Goal: Transaction & Acquisition: Purchase product/service

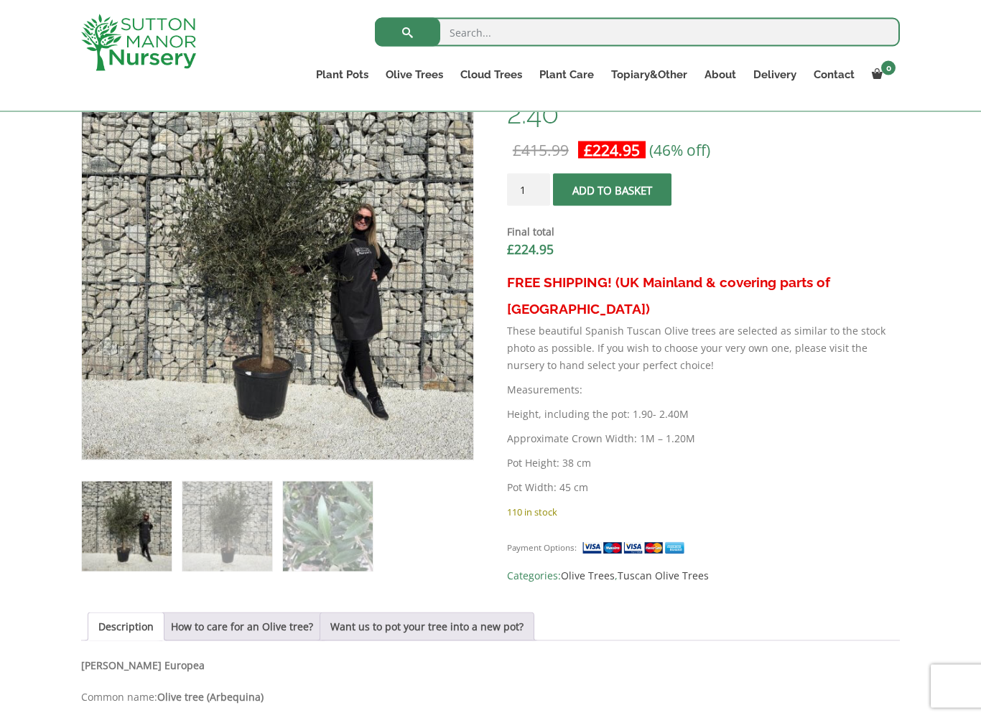
scroll to position [494, 0]
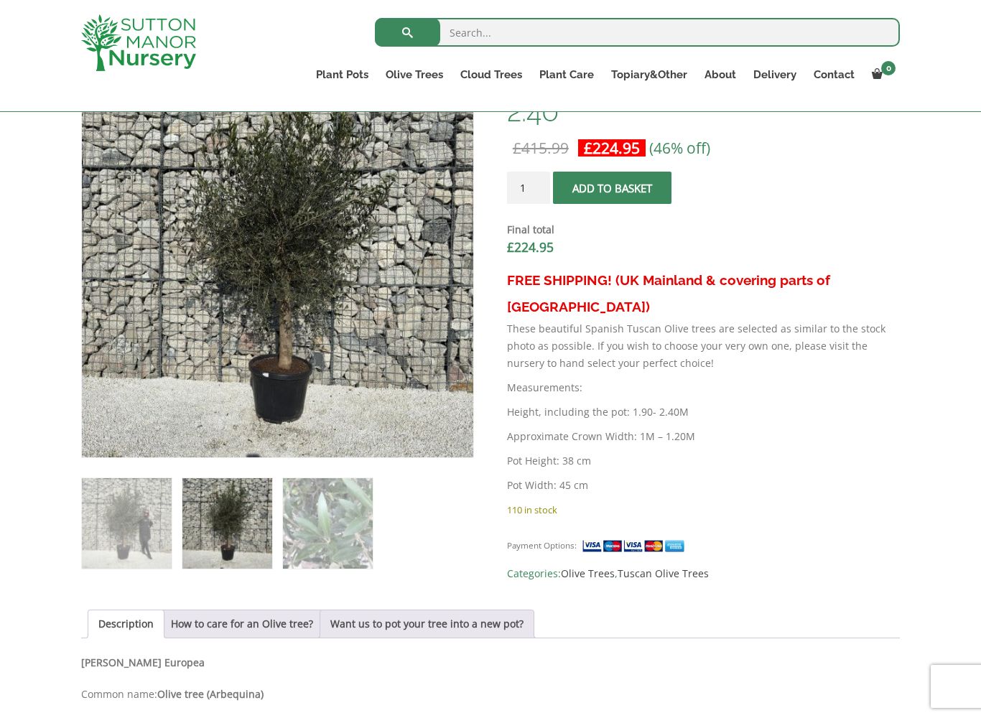
click at [42, 574] on div "Add soil to your order? Please select an option (x1) 75L Bag (£34.99) (x2) 75L …" at bounding box center [490, 518] width 981 height 1410
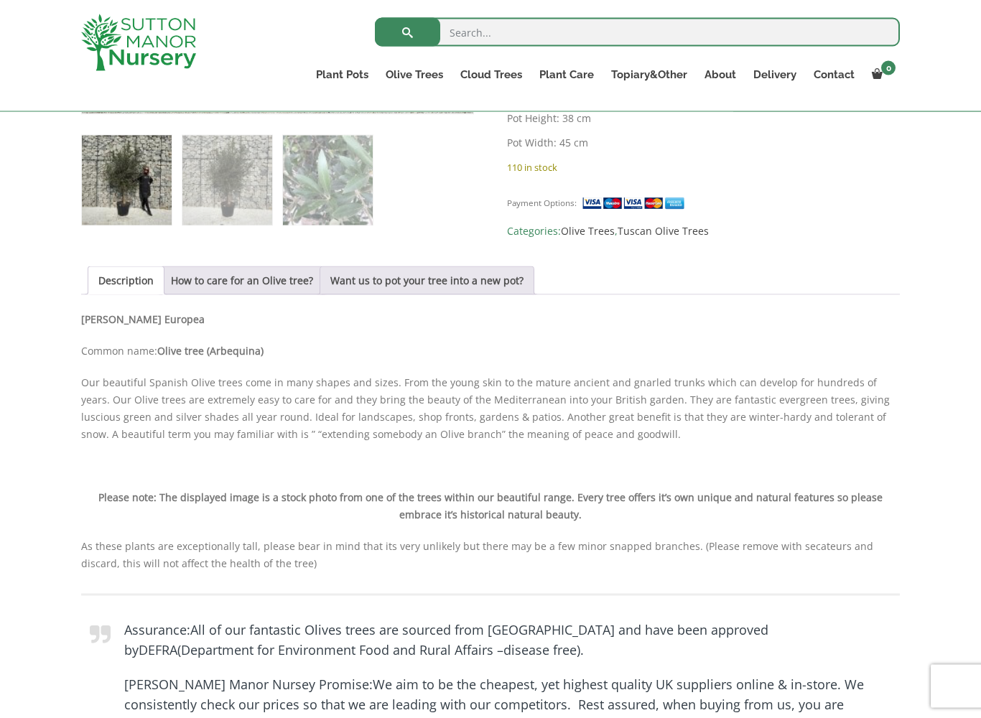
scroll to position [837, 0]
click at [203, 289] on link "How to care for an Olive tree?" at bounding box center [242, 279] width 142 height 27
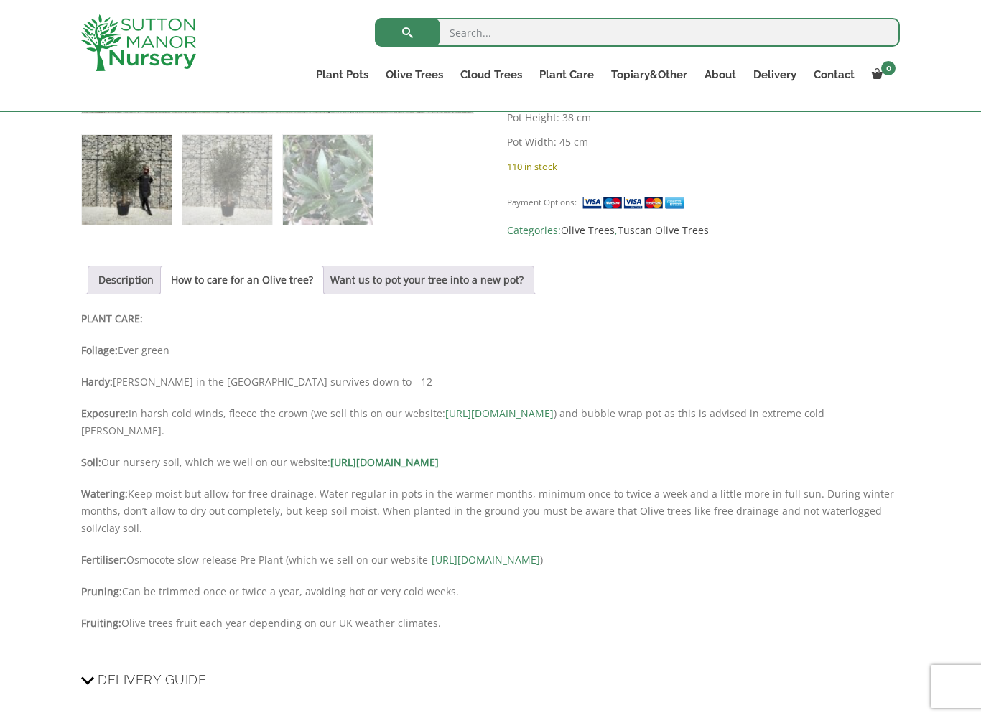
click at [113, 289] on link "Description" at bounding box center [125, 279] width 55 height 27
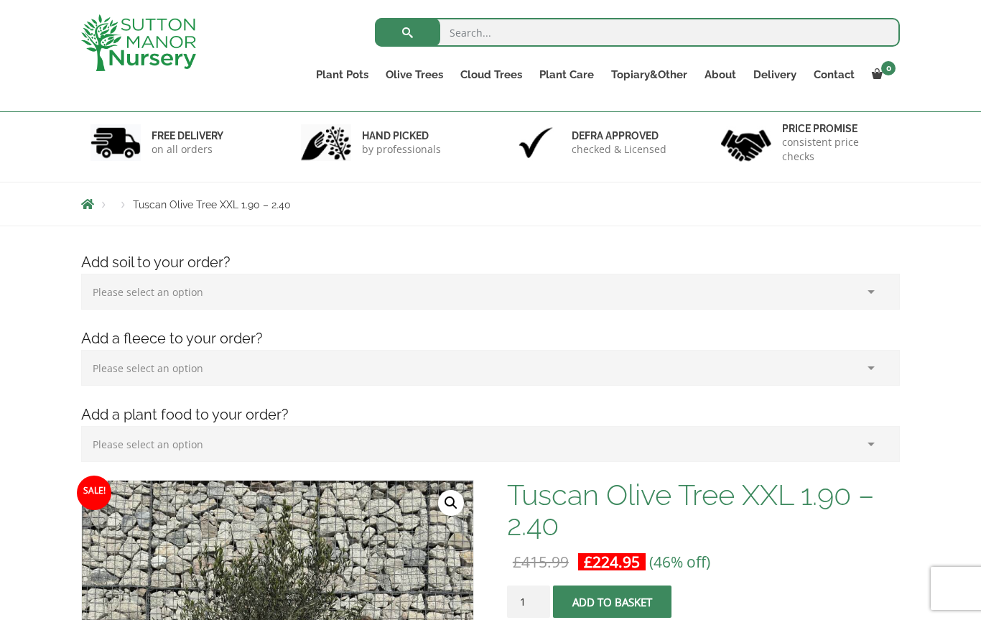
scroll to position [80, 0]
click at [103, 292] on select "Please select an option (x1) 75L Bag (£34.99) (x2) 75L Bag (£69.98) (x3) 75L Ba…" at bounding box center [490, 292] width 819 height 36
click at [113, 372] on select "Please select an option (x1) Horticultural Fleece (£24.95)" at bounding box center [490, 368] width 819 height 36
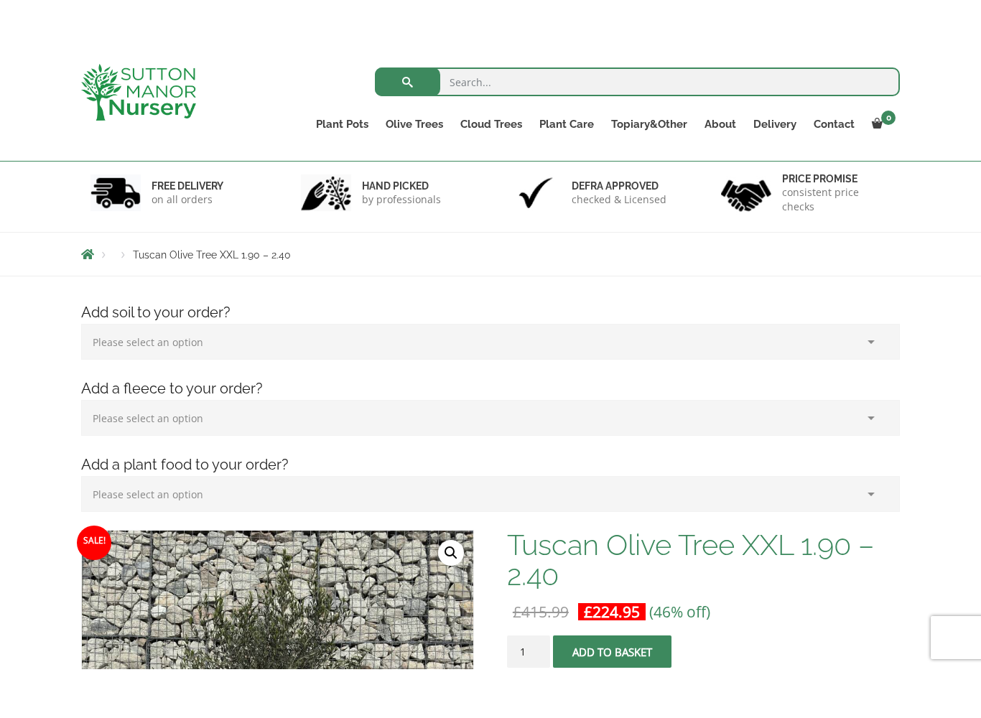
scroll to position [66, 0]
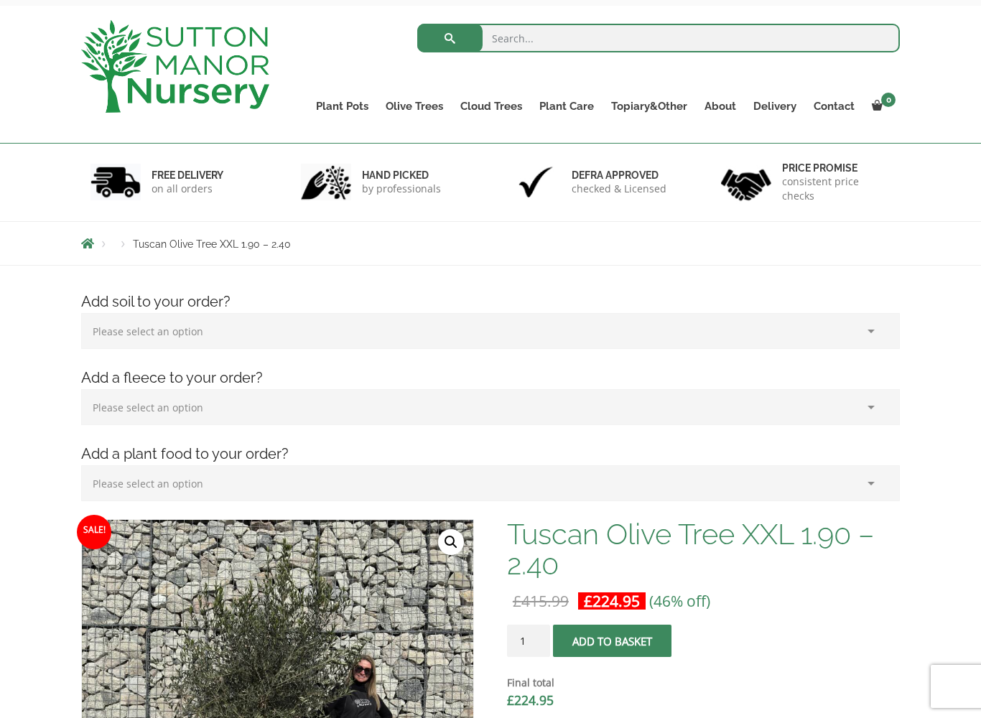
click at [111, 406] on select "Please select an option (x1) Horticultural Fleece (£24.95)" at bounding box center [490, 407] width 819 height 36
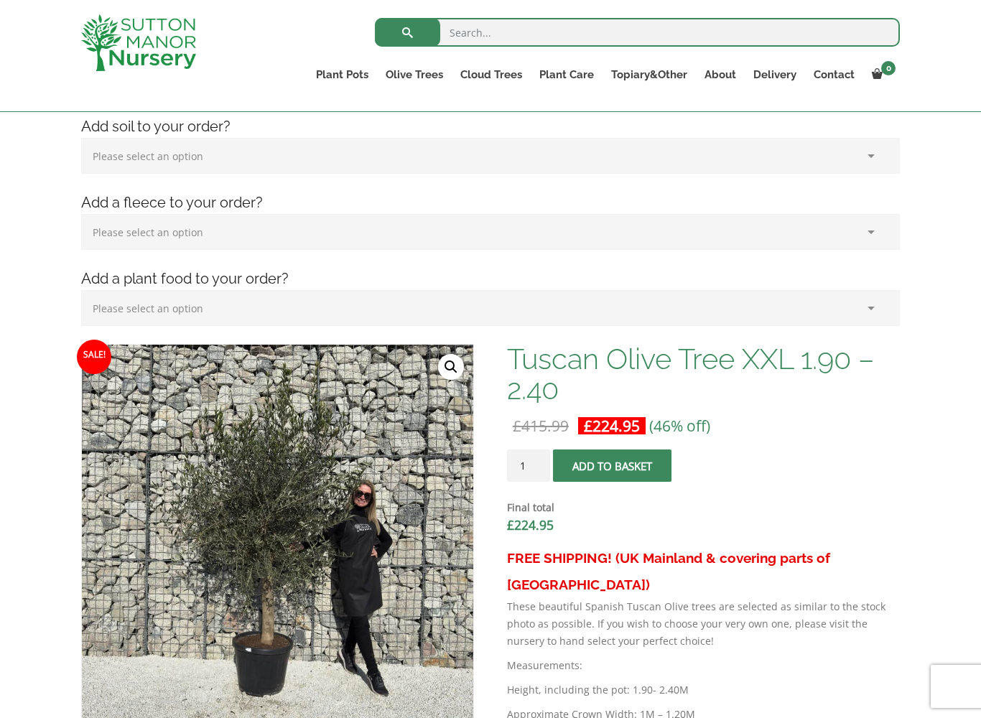
scroll to position [235, 0]
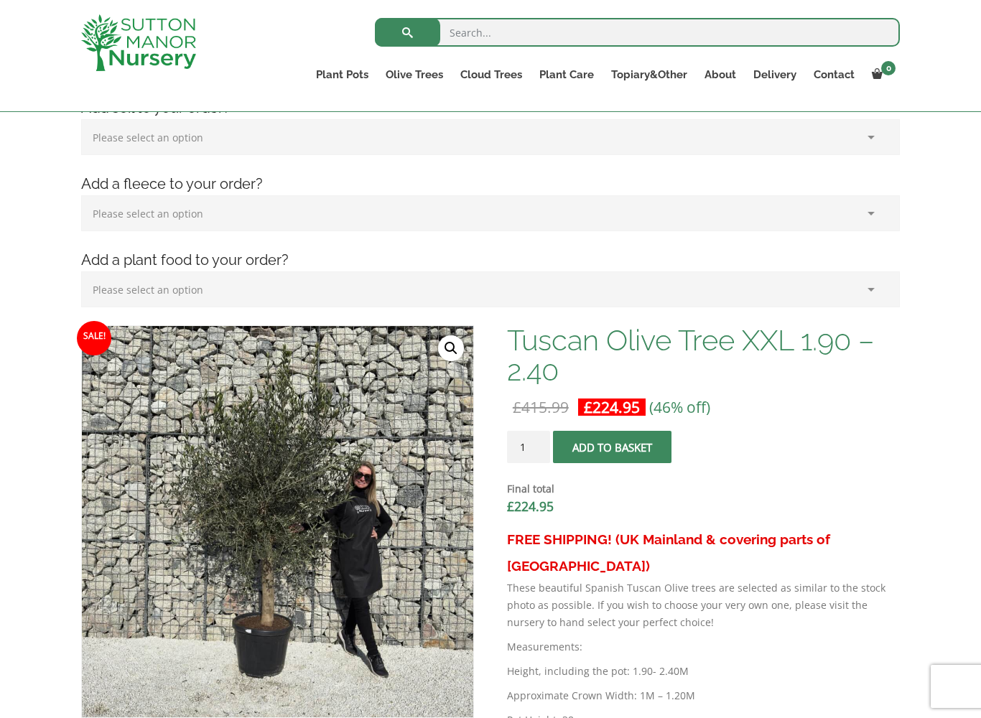
click at [113, 285] on select "Please select an option (x1) Plant Food (£19.99) (x2) Plant Food (£39.98)" at bounding box center [490, 289] width 819 height 36
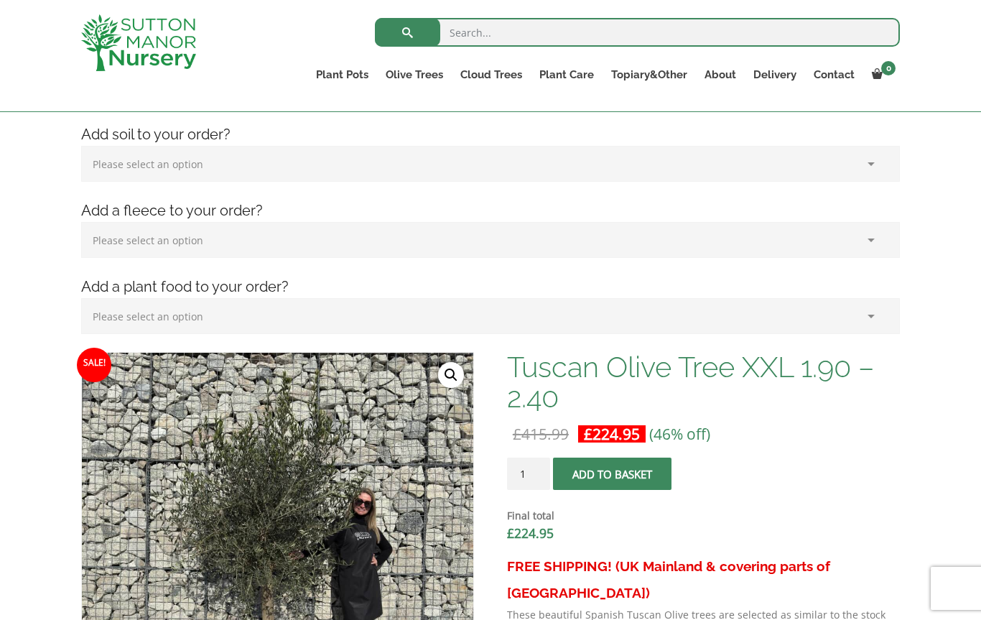
scroll to position [0, 0]
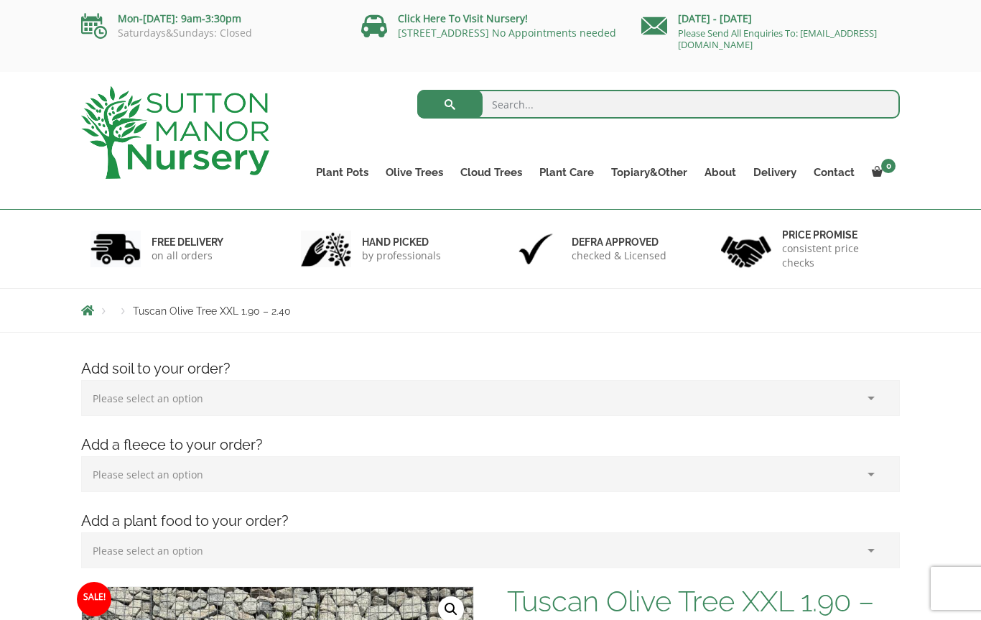
click at [0, 0] on link "Resin Bonded Pots" at bounding box center [0, 0] width 0 height 0
click at [0, 0] on ul "Resin Bonded Pots The Amalfi Pots The Milan Pots The Capri Pots The Brunello Po…" at bounding box center [0, 0] width 0 height 0
click at [328, 168] on link "Plant Pots" at bounding box center [342, 172] width 70 height 20
click at [0, 0] on link "Fibre Clay Pots" at bounding box center [0, 0] width 0 height 0
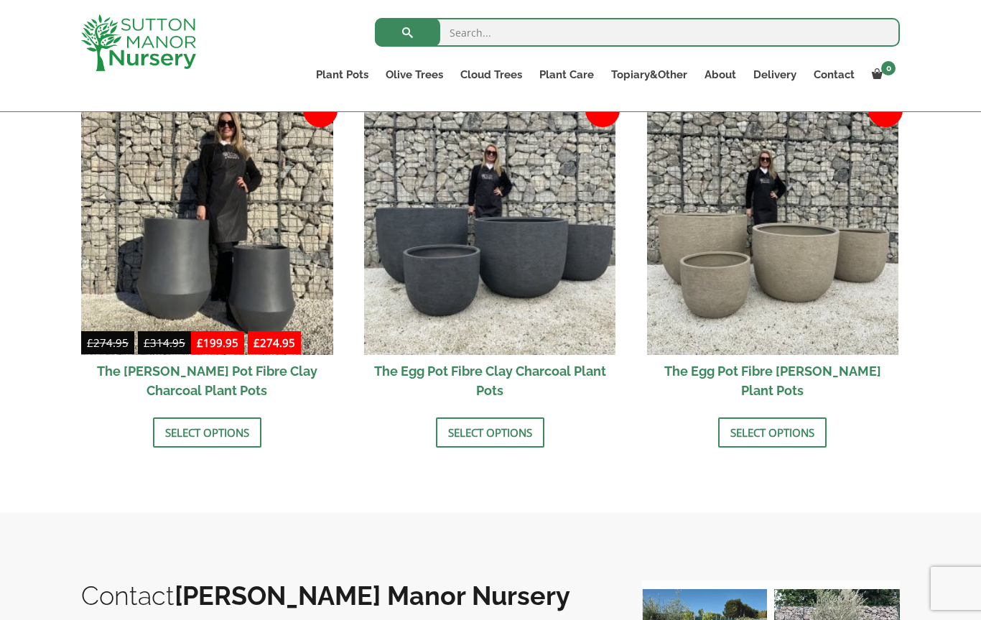
scroll to position [455, 0]
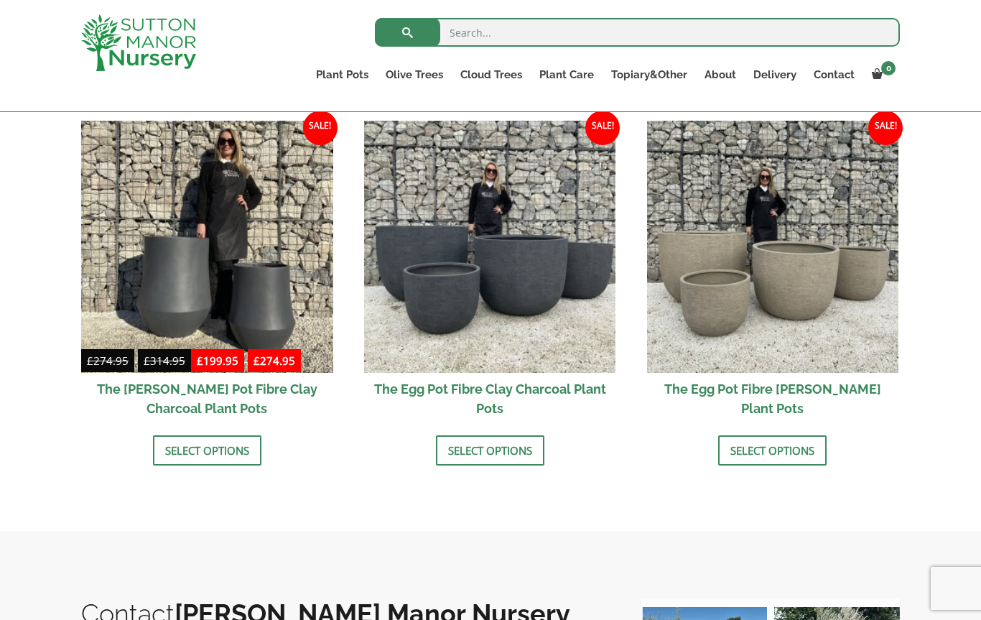
click at [452, 462] on link "Select options" at bounding box center [490, 450] width 108 height 30
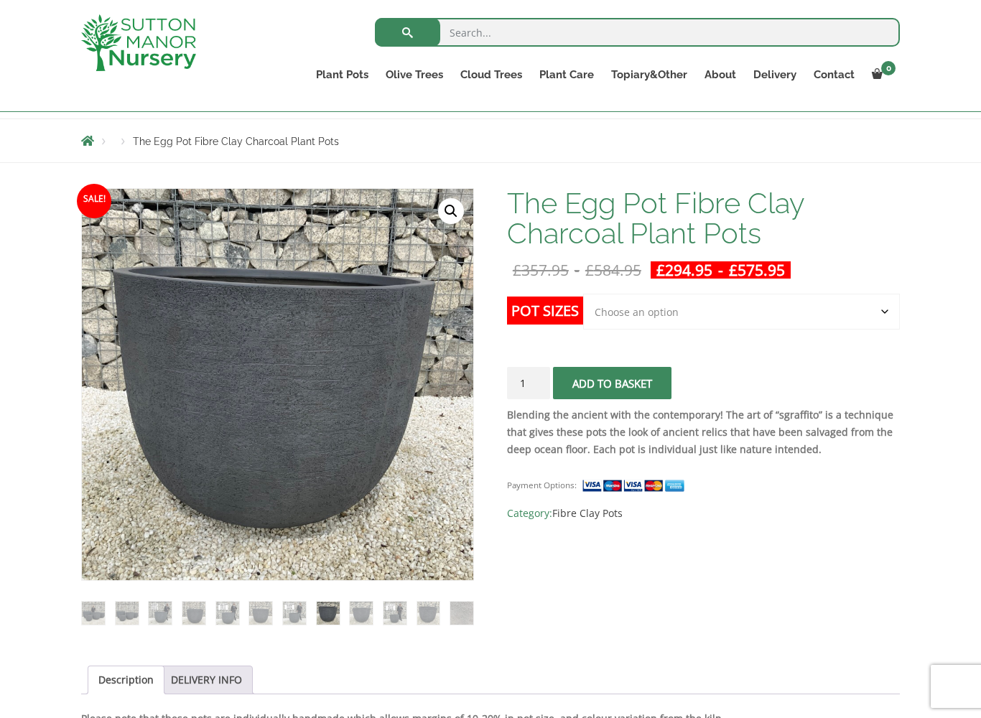
scroll to position [155, 0]
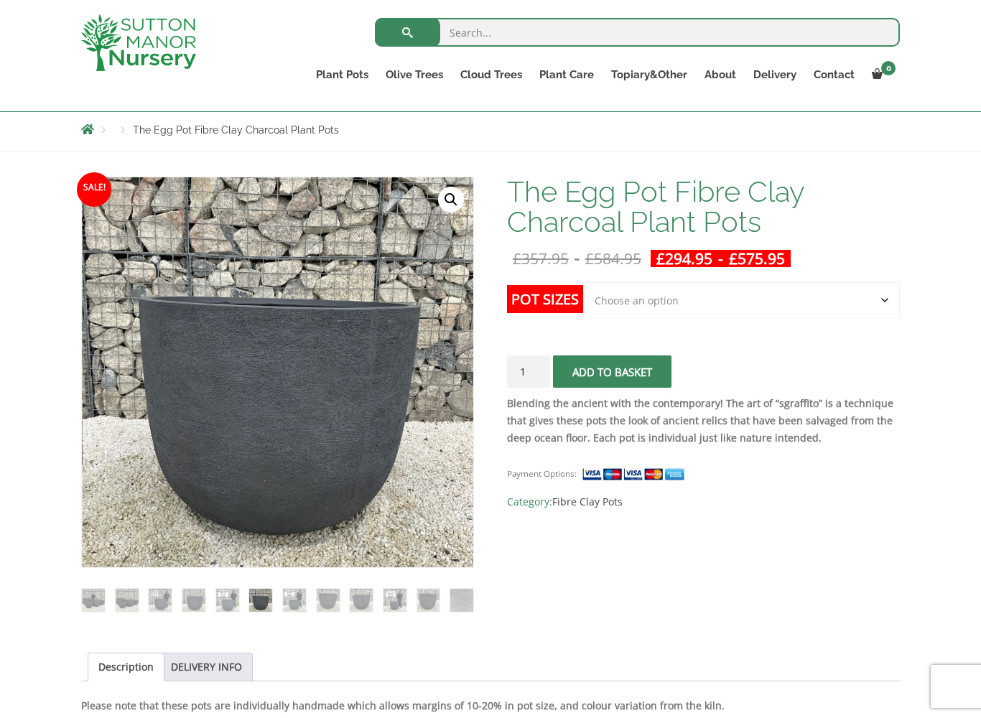
click at [0, 0] on link "Castlewellan" at bounding box center [0, 0] width 0 height 0
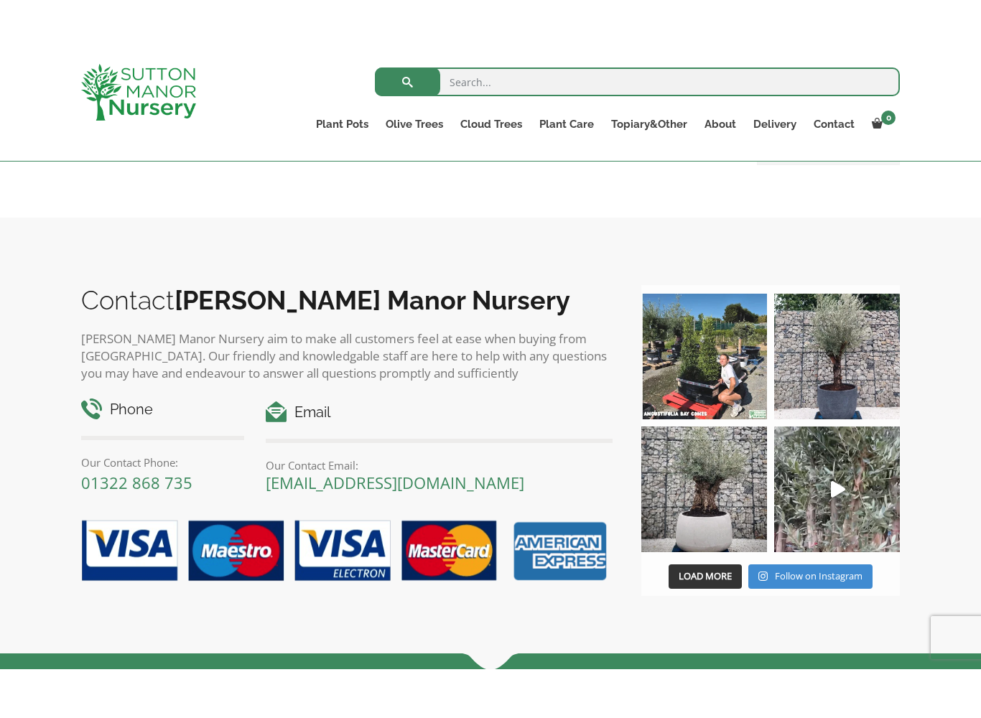
scroll to position [628, 0]
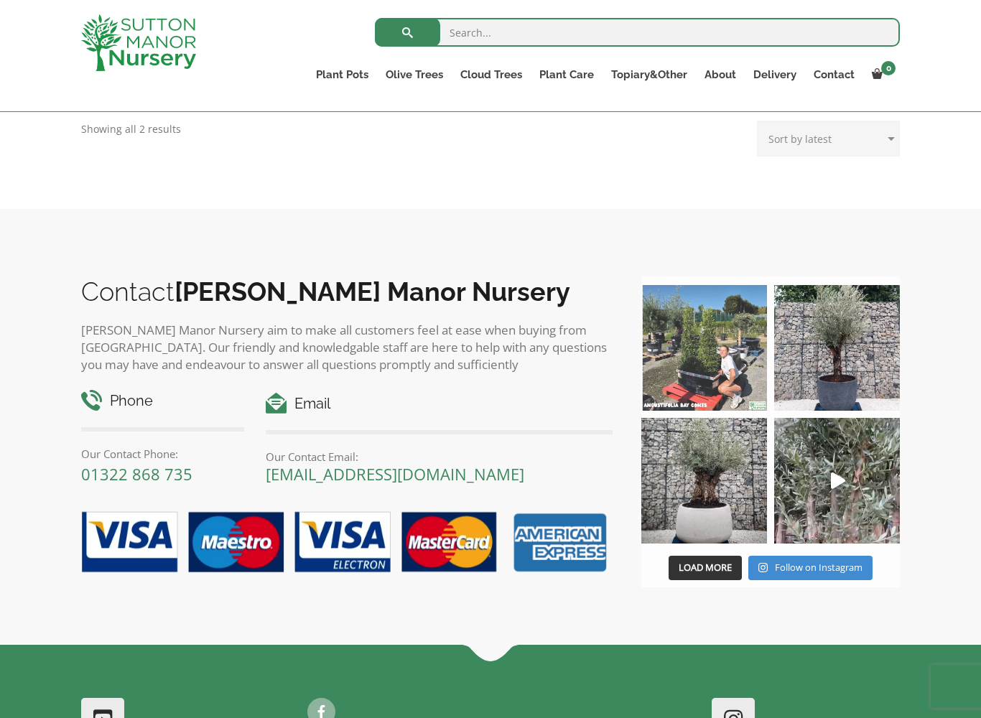
click at [692, 353] on img at bounding box center [704, 348] width 126 height 126
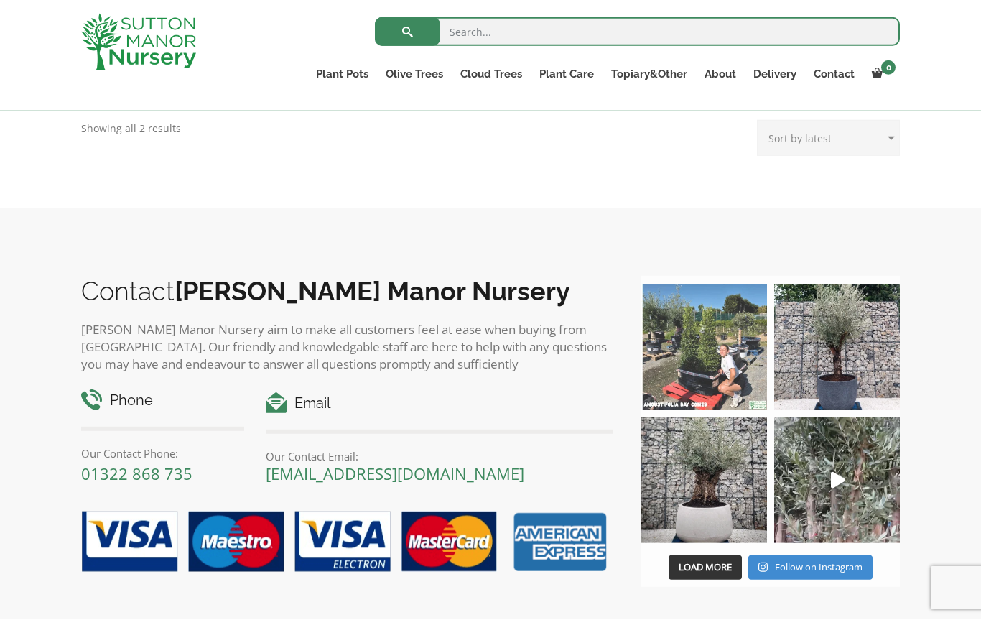
scroll to position [585, 0]
